Goal: Find specific page/section

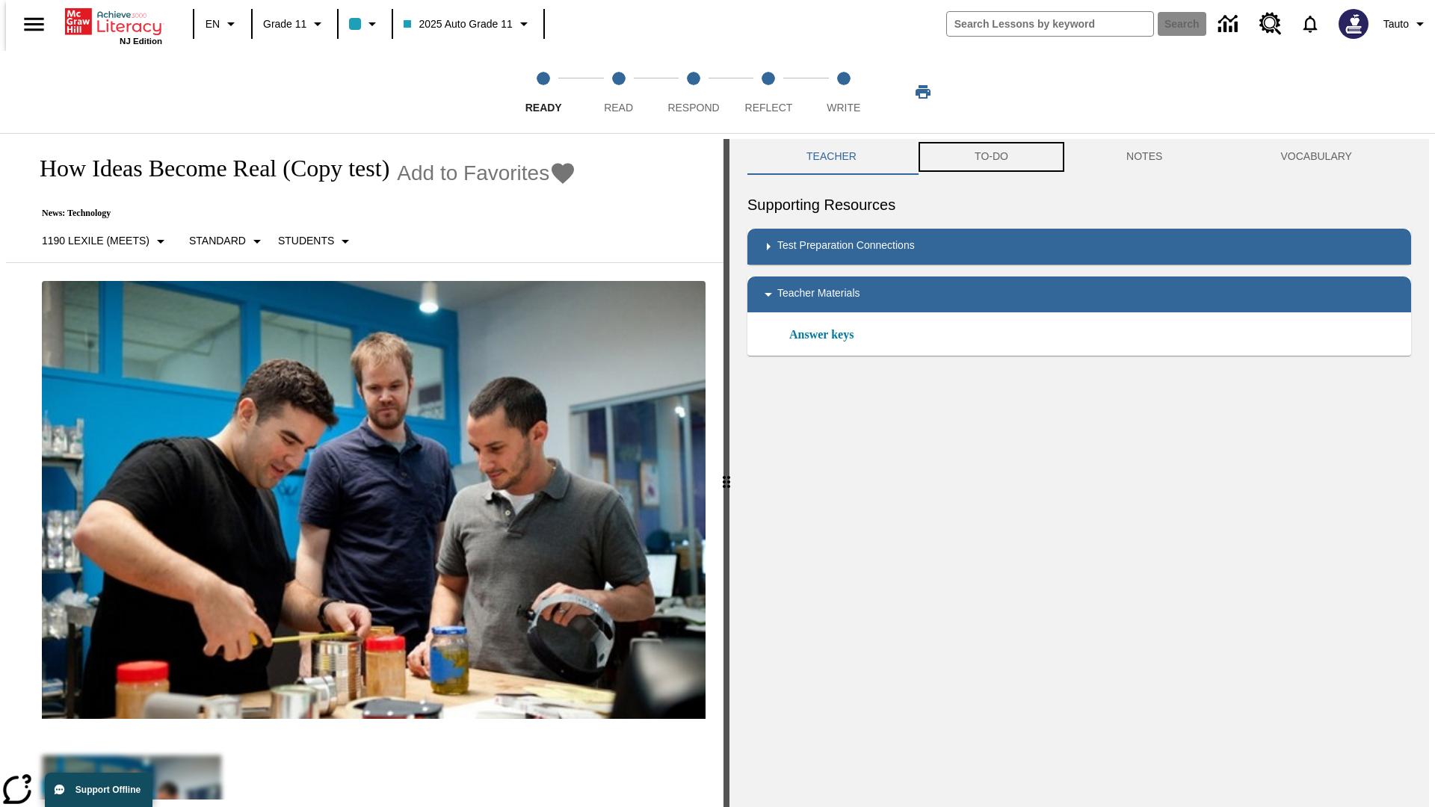
click at [990, 157] on button "TO-DO" at bounding box center [992, 157] width 152 height 36
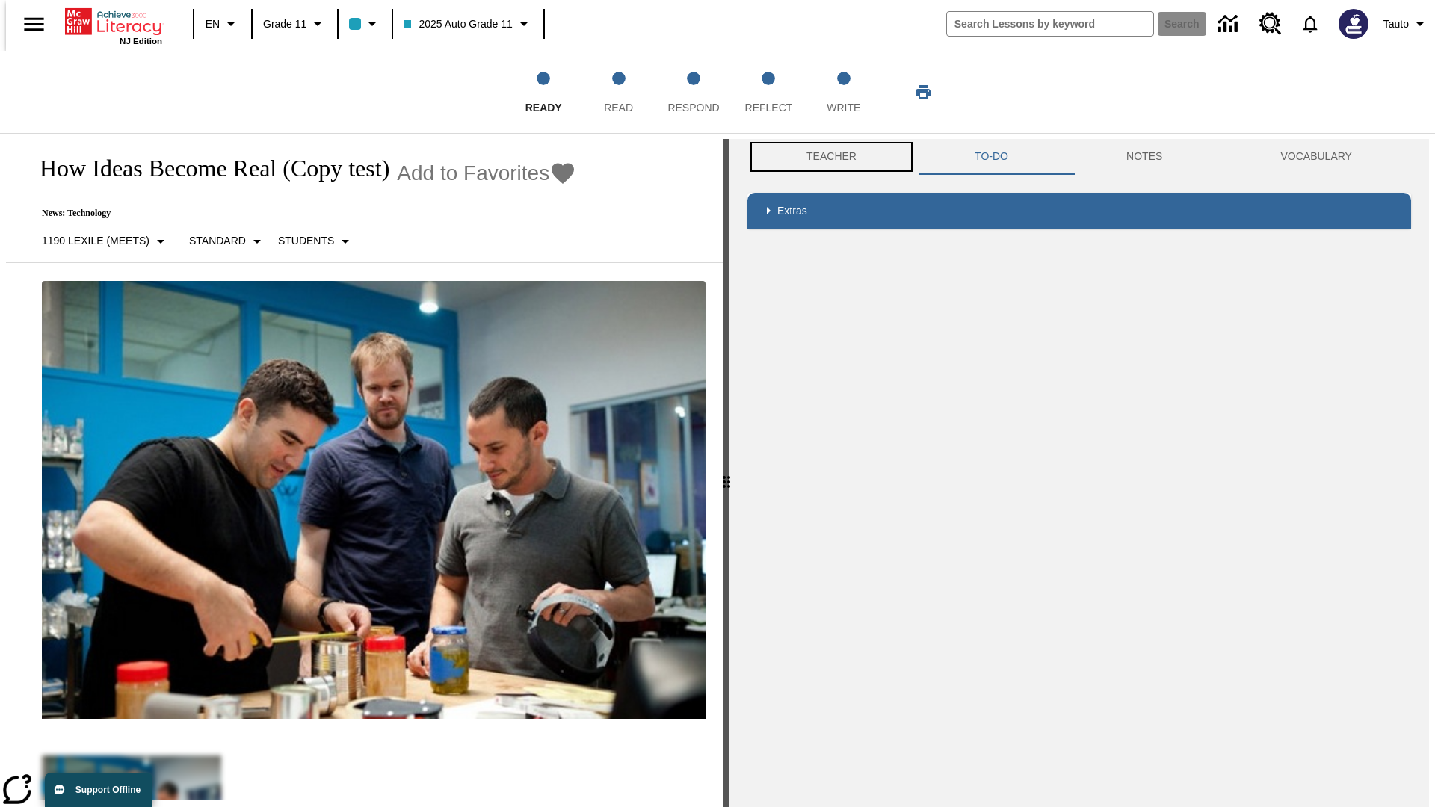
click at [827, 157] on button "Teacher" at bounding box center [831, 157] width 168 height 36
